Goal: Information Seeking & Learning: Check status

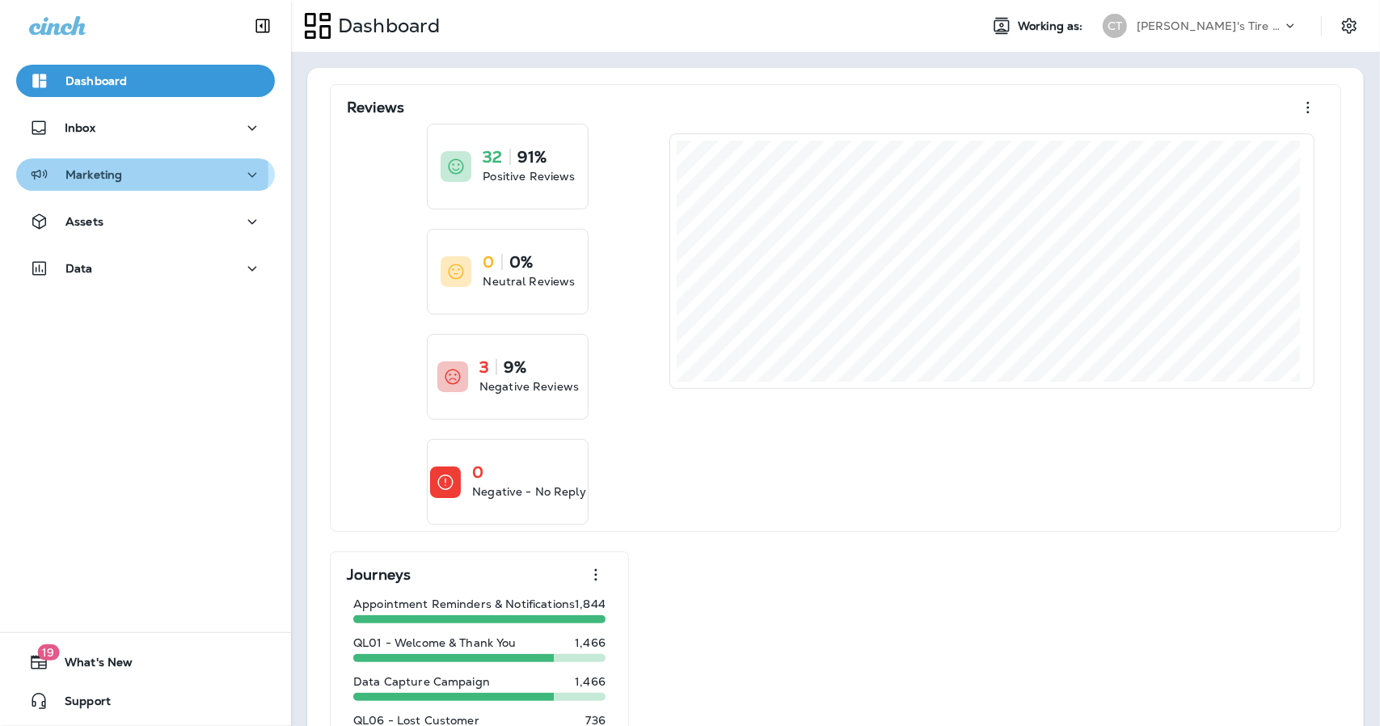
click at [94, 174] on p "Marketing" at bounding box center [93, 174] width 57 height 13
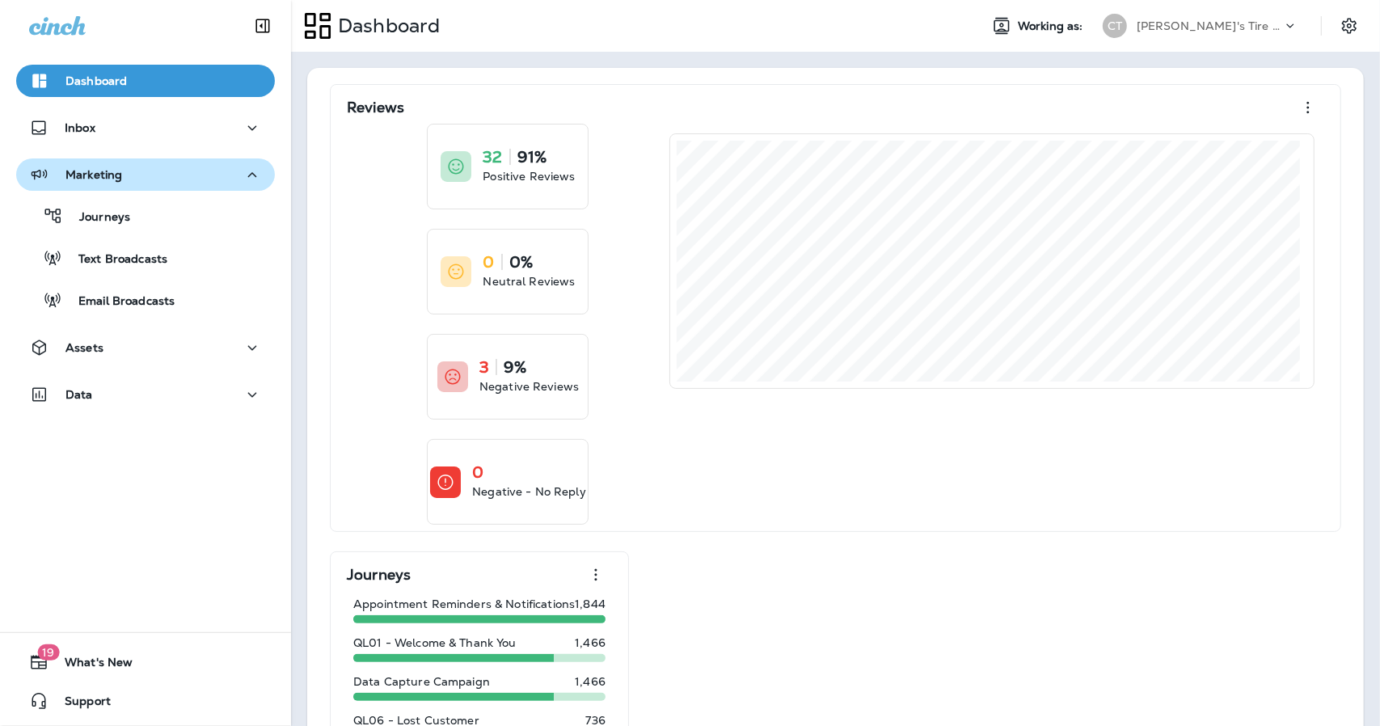
click at [96, 175] on p "Marketing" at bounding box center [93, 174] width 57 height 13
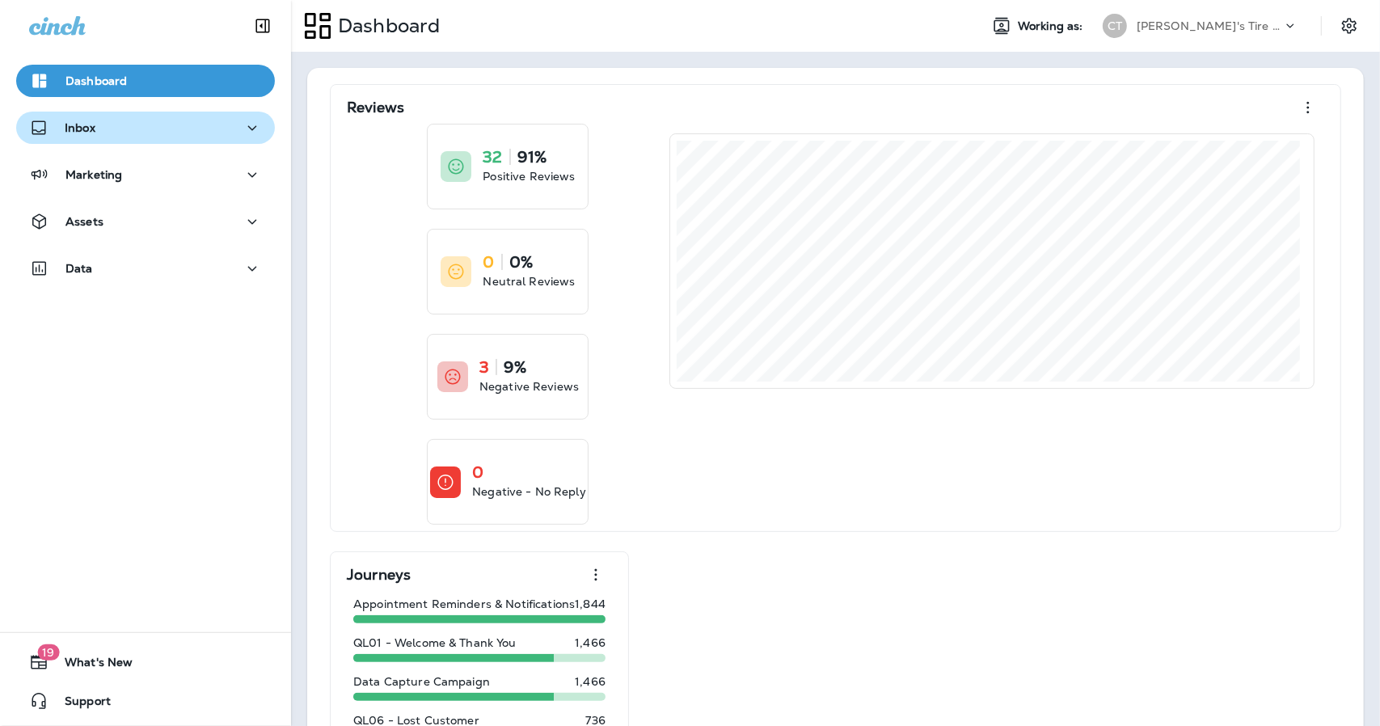
click at [99, 130] on div "Inbox" at bounding box center [145, 128] width 233 height 20
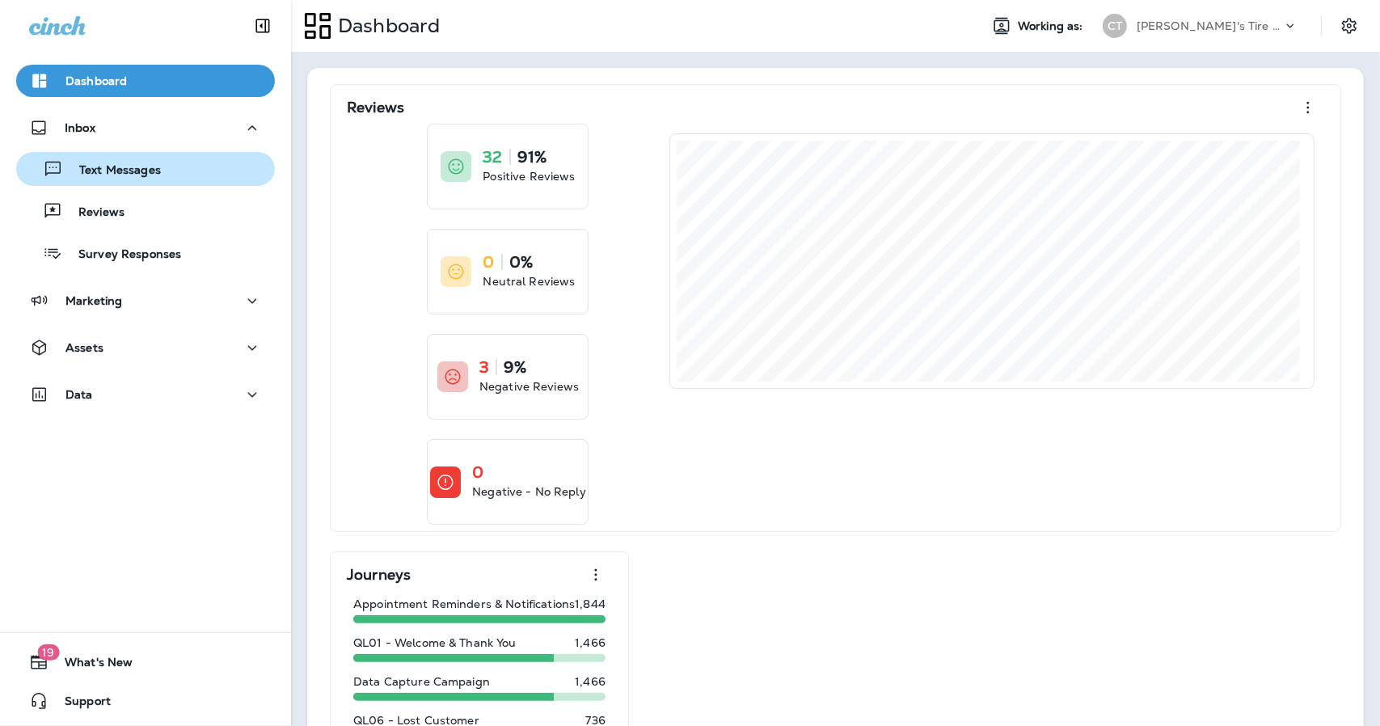
click at [120, 179] on div "Text Messages" at bounding box center [92, 169] width 138 height 24
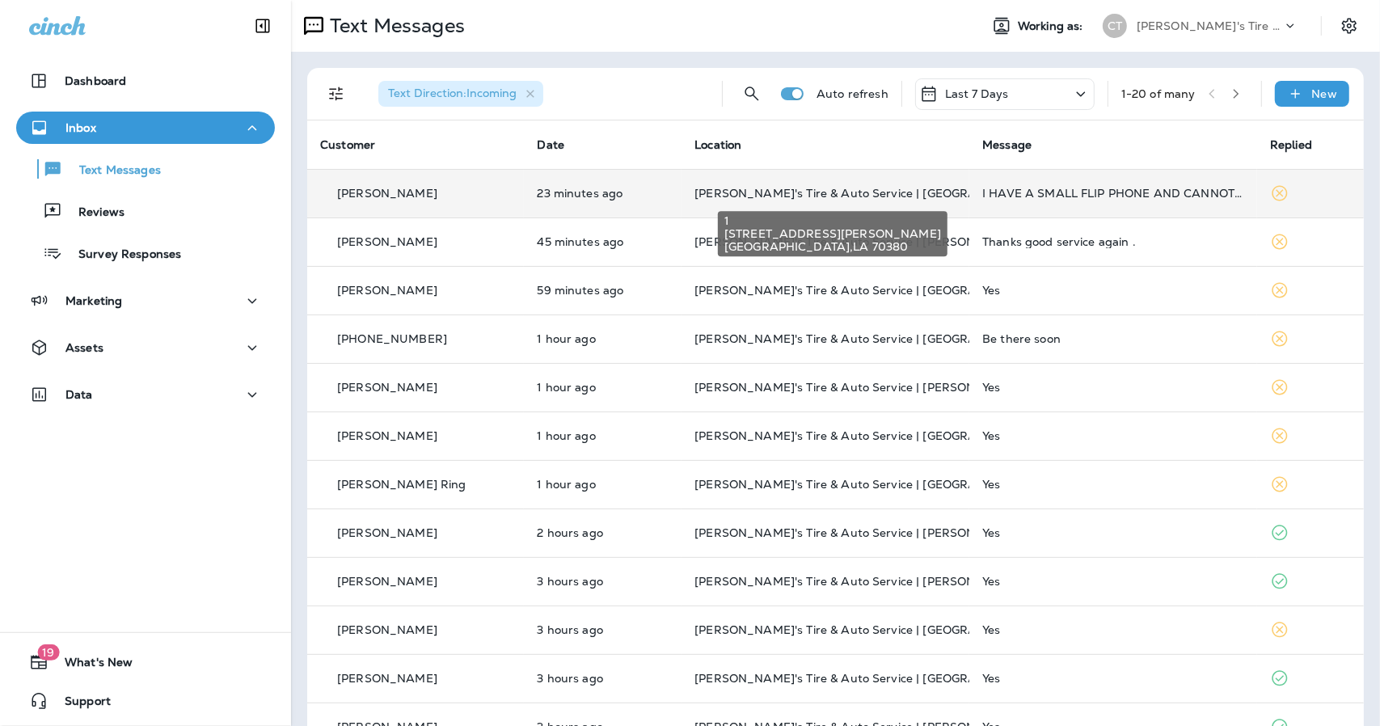
click at [787, 193] on span "[PERSON_NAME]'s Tire & Auto Service | [GEOGRAPHIC_DATA]" at bounding box center [871, 193] width 354 height 15
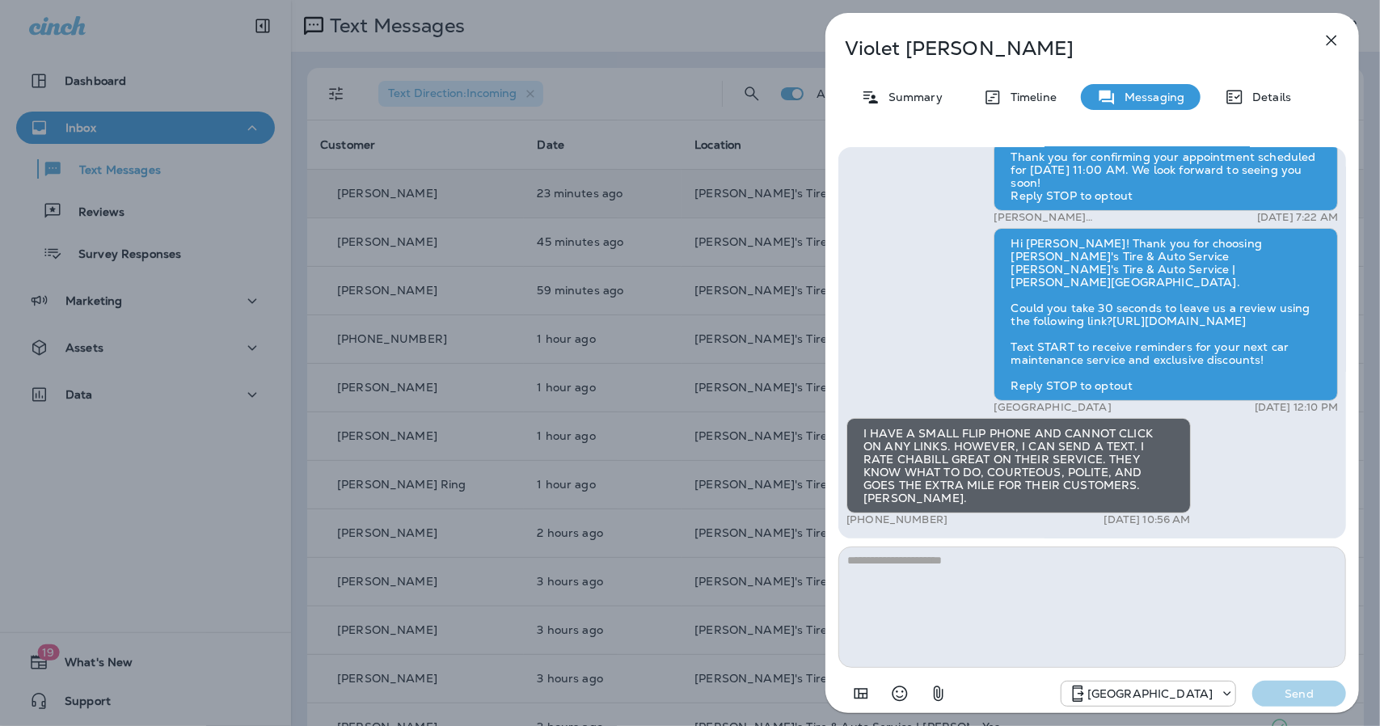
click at [1330, 38] on icon "button" at bounding box center [1332, 41] width 11 height 11
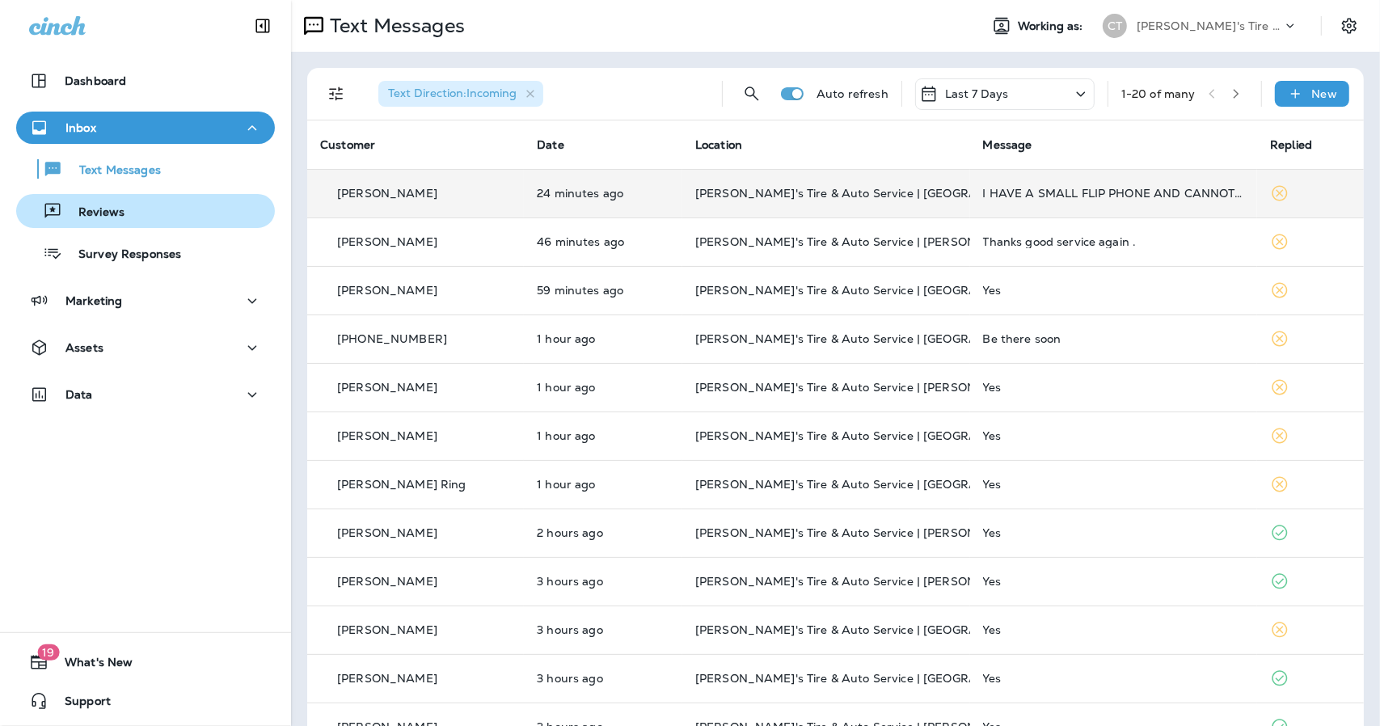
click at [105, 205] on p "Reviews" at bounding box center [93, 212] width 62 height 15
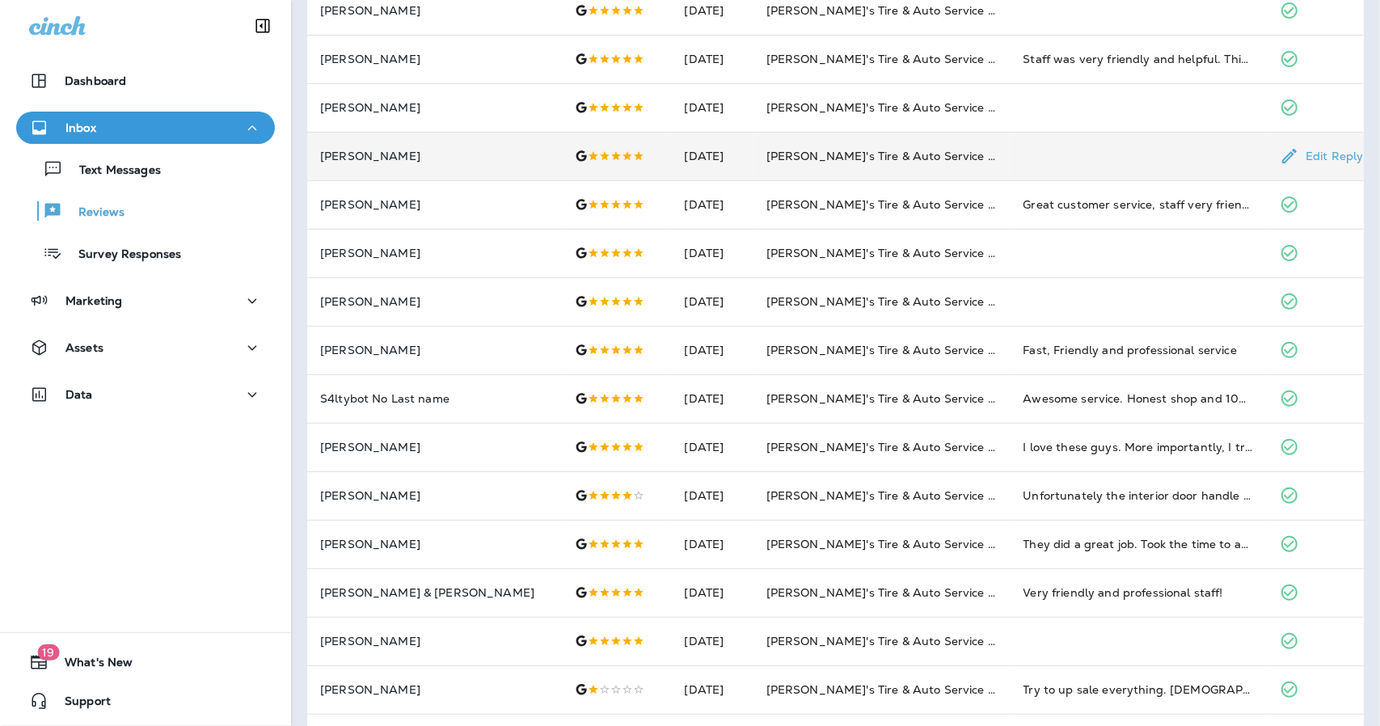
scroll to position [323, 0]
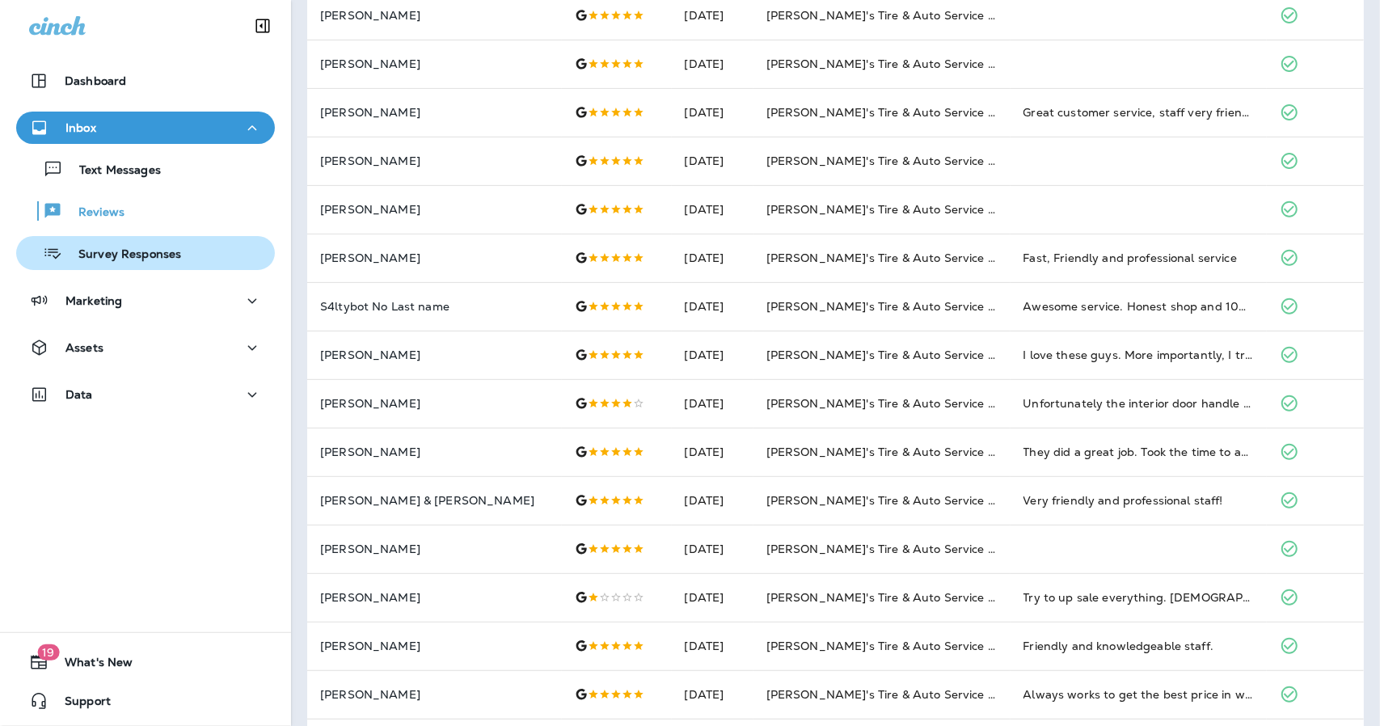
click at [131, 250] on p "Survey Responses" at bounding box center [121, 254] width 119 height 15
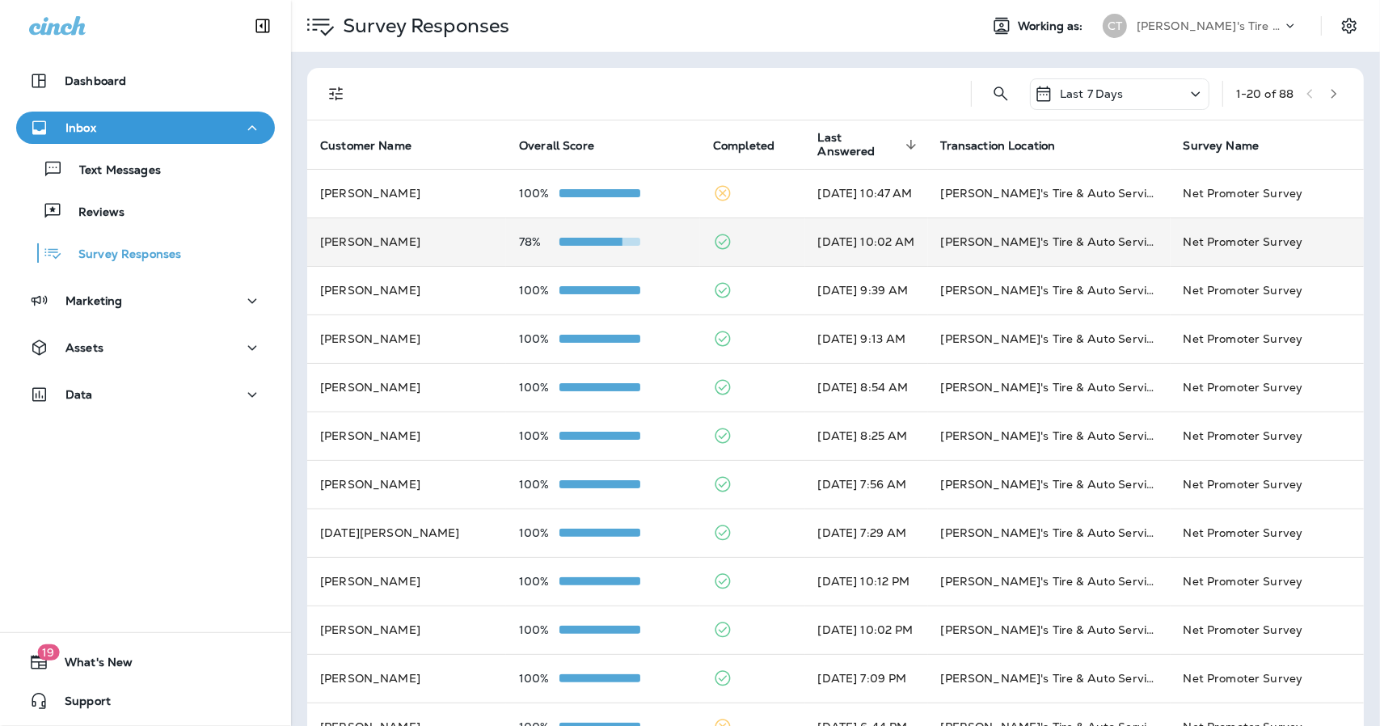
click at [645, 245] on div "78%" at bounding box center [603, 241] width 168 height 13
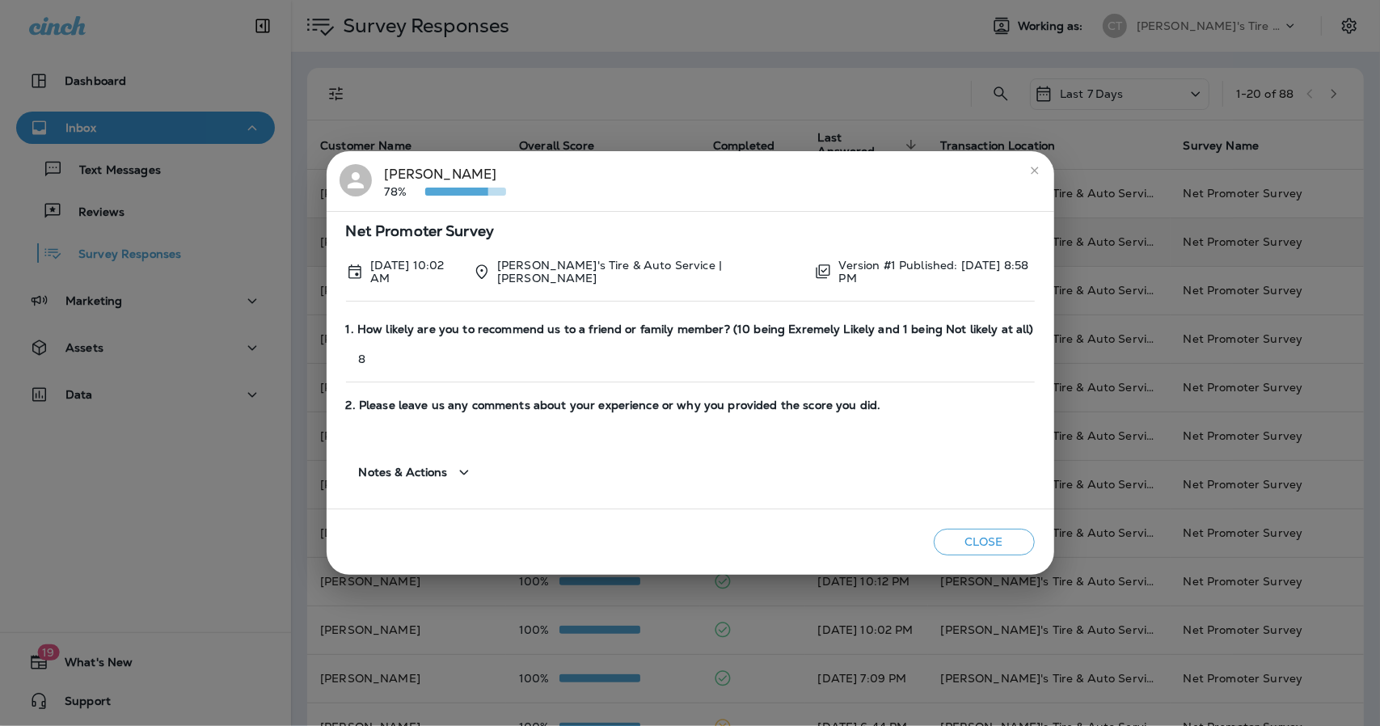
click at [1028, 171] on icon "close" at bounding box center [1034, 170] width 13 height 13
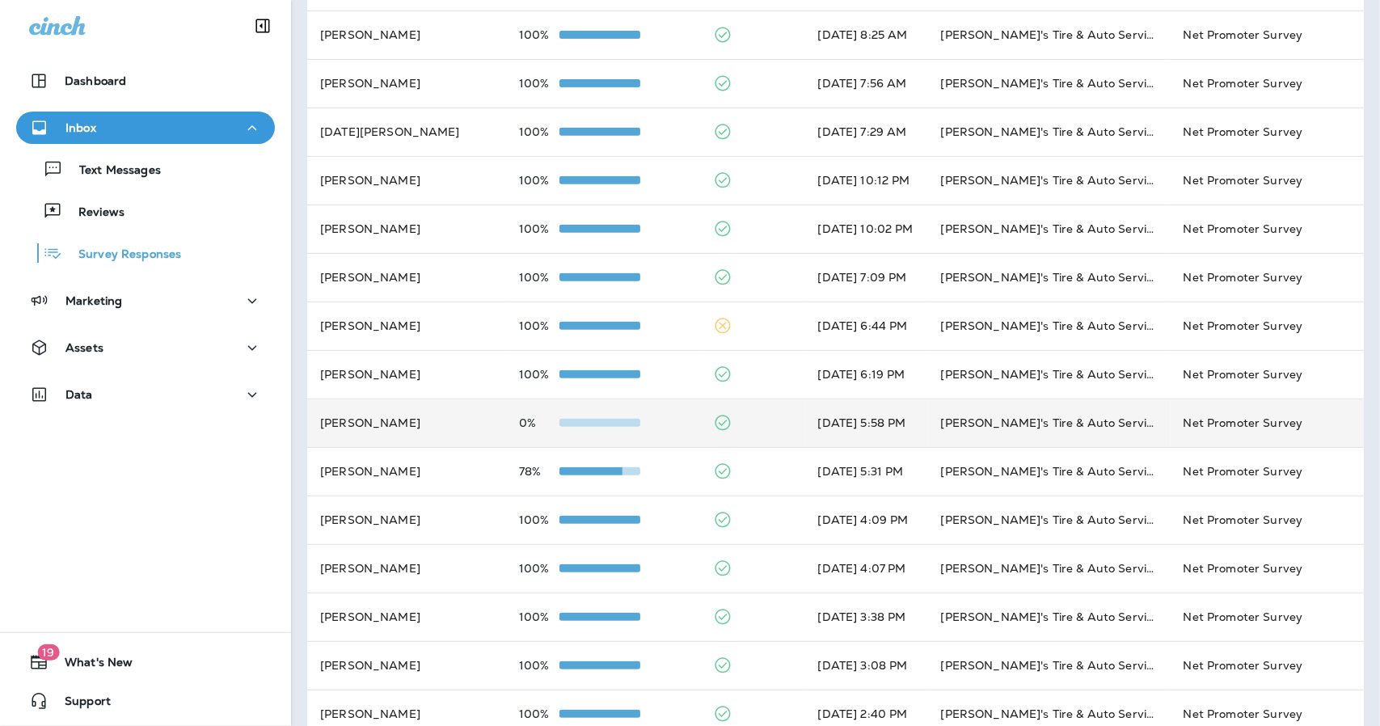
scroll to position [404, 0]
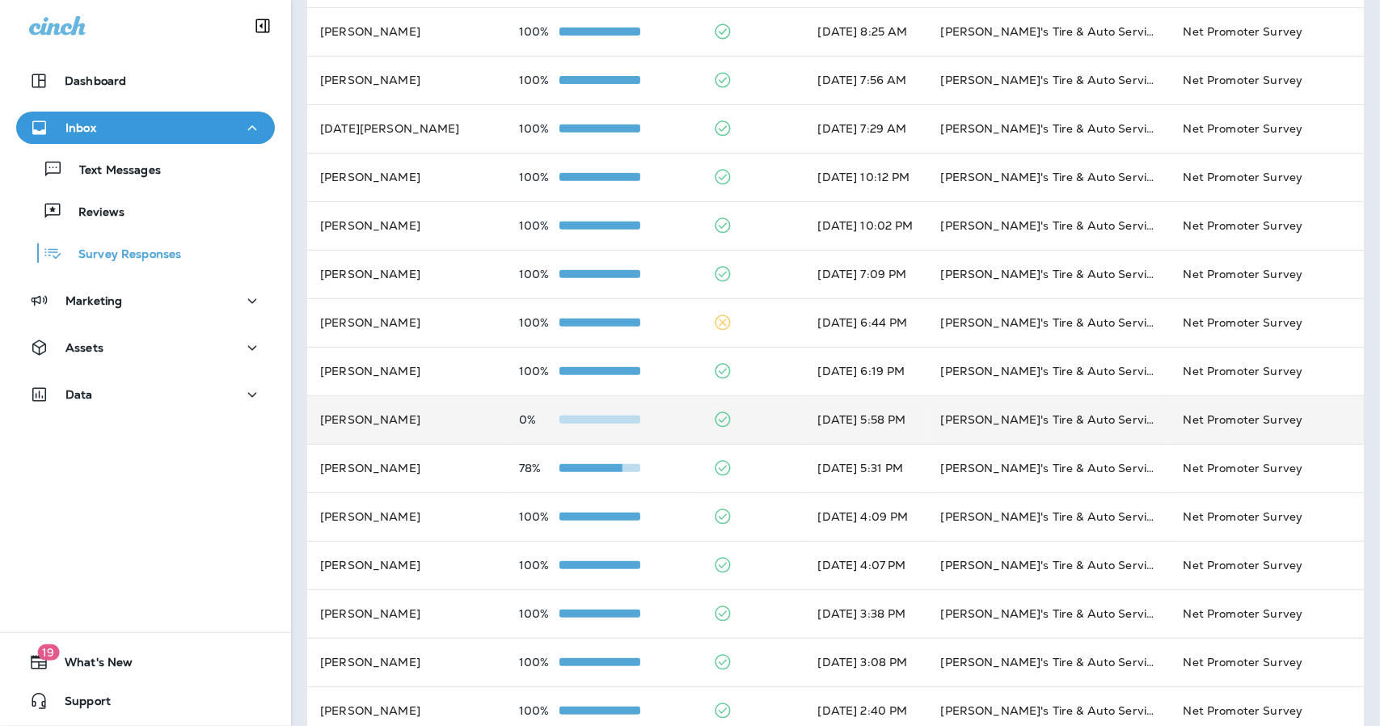
click at [738, 420] on td at bounding box center [752, 419] width 104 height 49
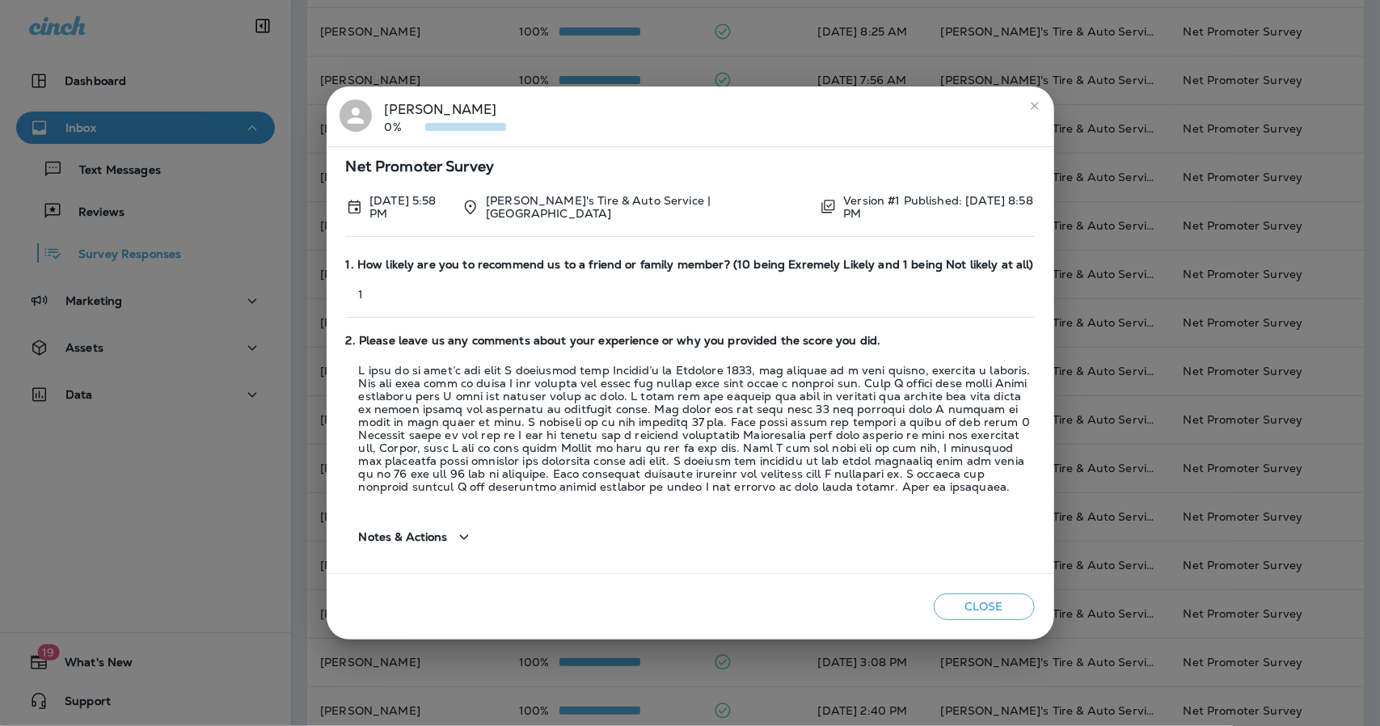
click at [1032, 108] on icon "close" at bounding box center [1034, 105] width 7 height 7
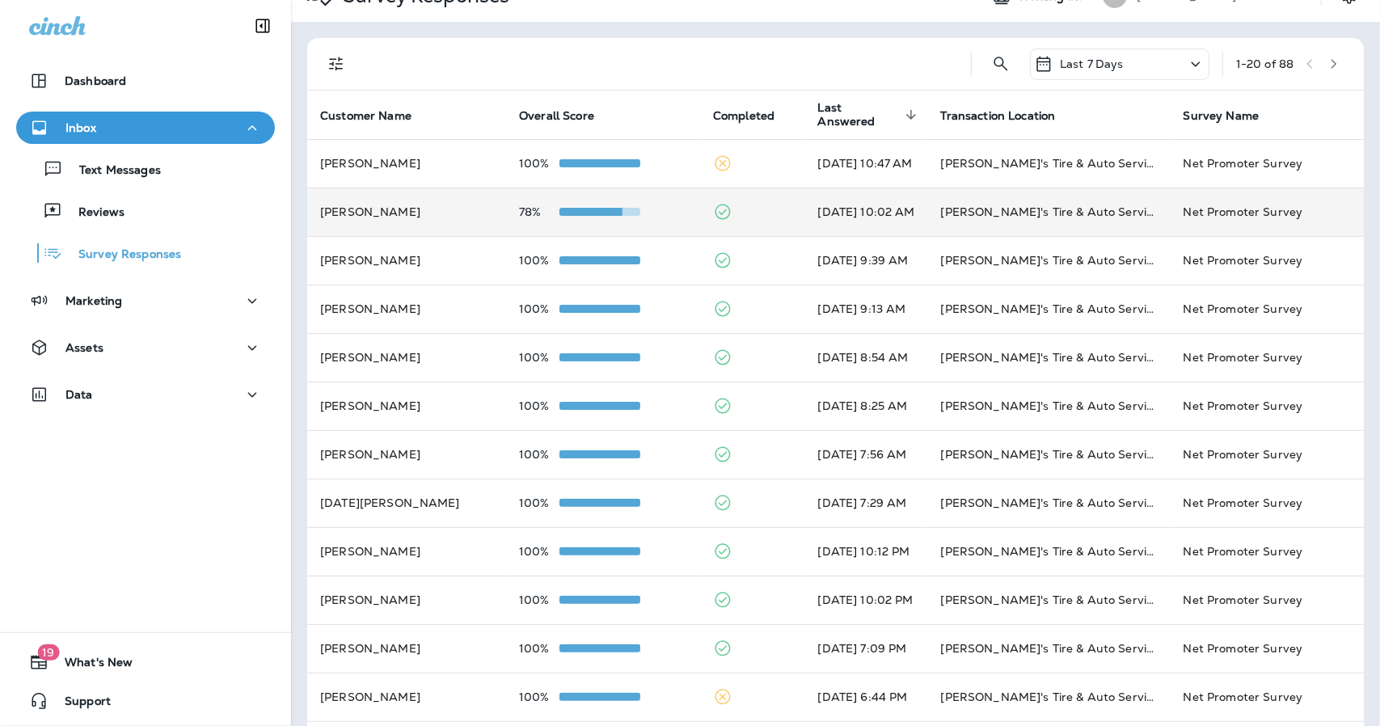
scroll to position [0, 0]
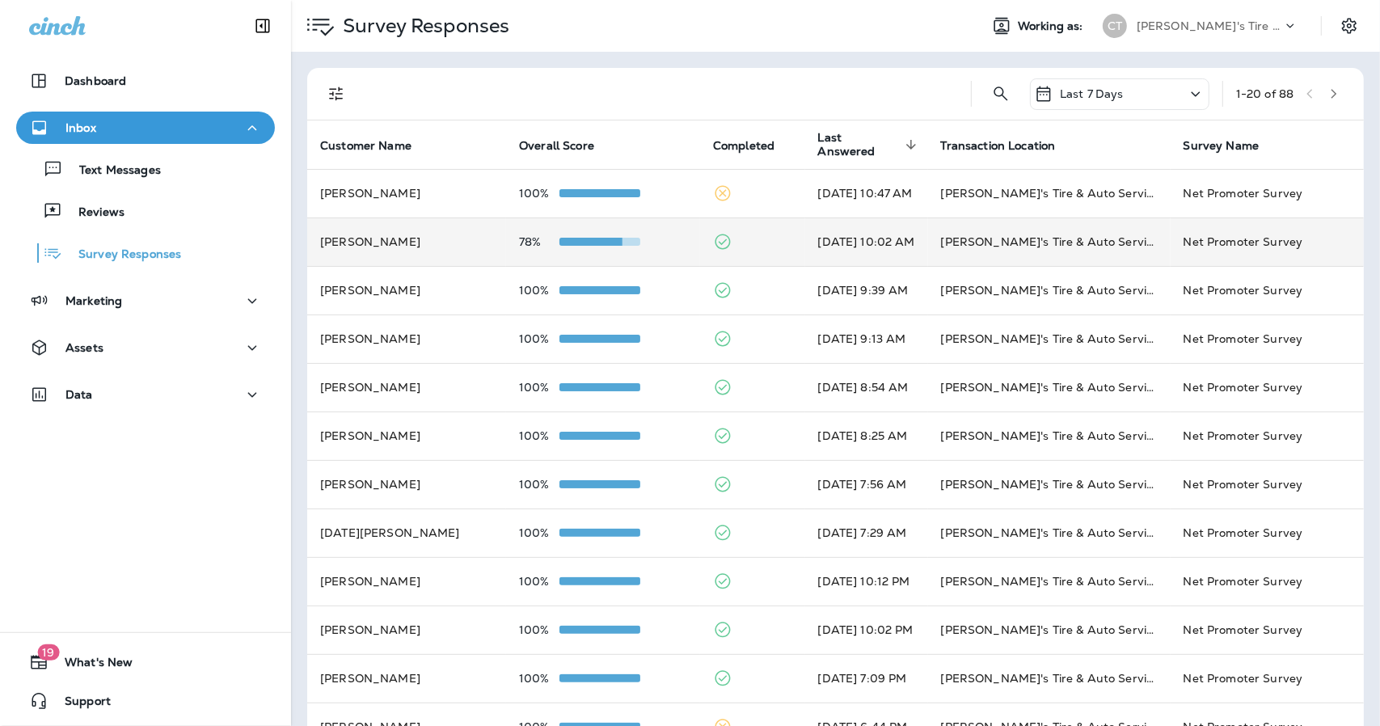
click at [1228, 18] on div "[PERSON_NAME]'s Tire & Auto" at bounding box center [1210, 26] width 146 height 24
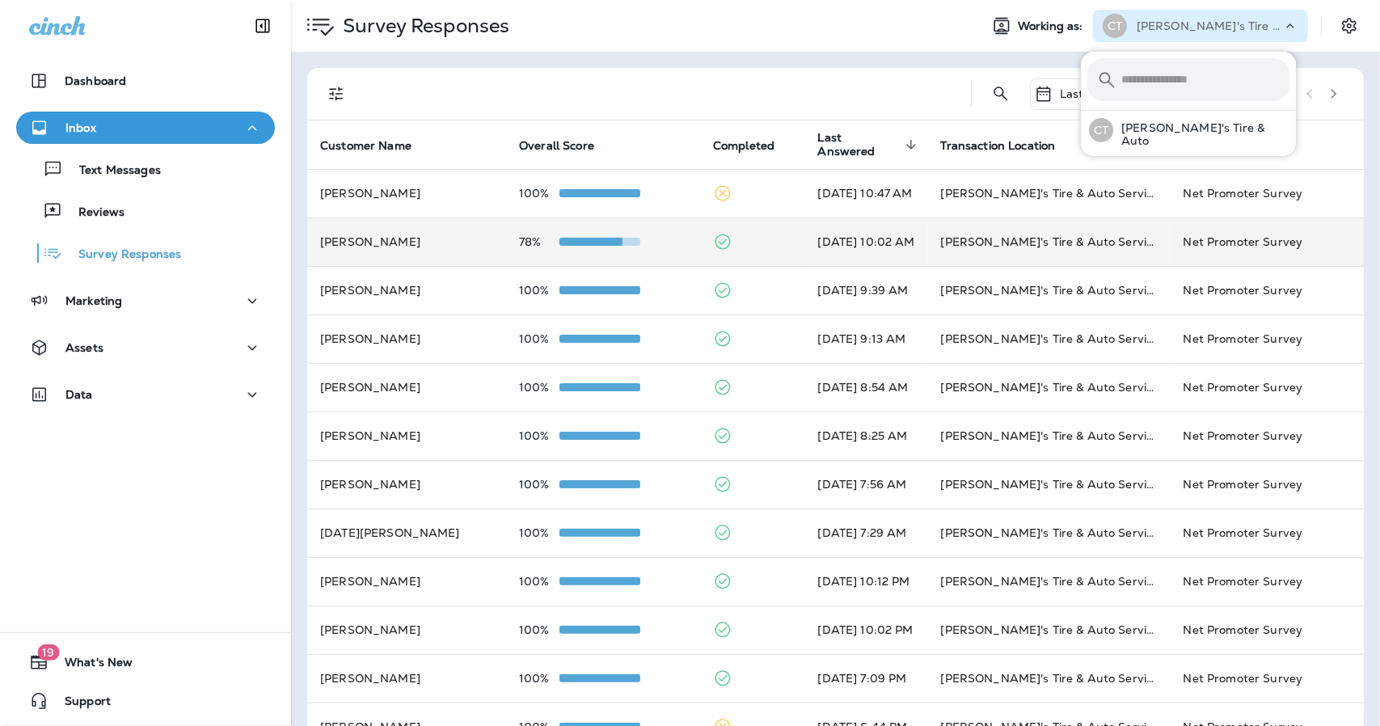
click at [1228, 18] on div "[PERSON_NAME]'s Tire & Auto" at bounding box center [1210, 26] width 146 height 24
